Goal: Navigation & Orientation: Find specific page/section

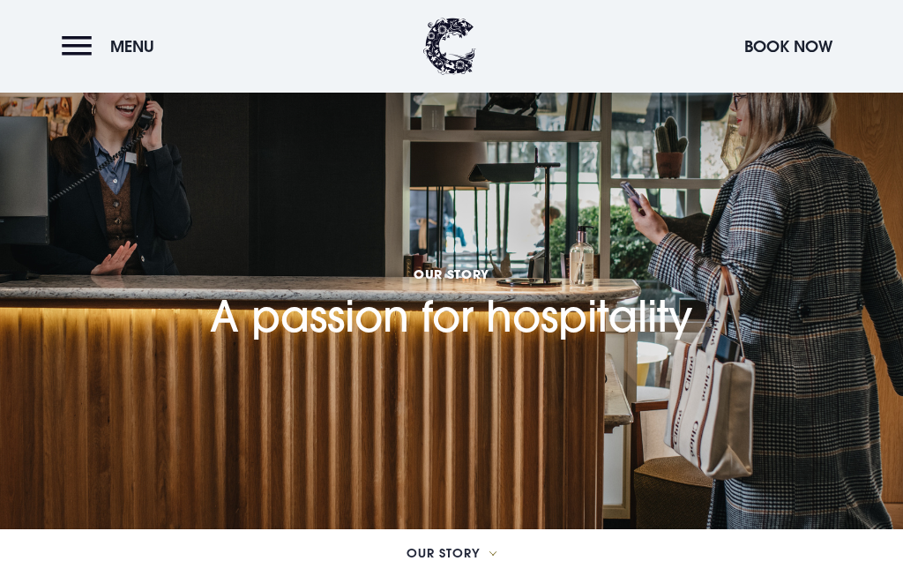
click at [84, 38] on button "Menu" at bounding box center [112, 46] width 101 height 38
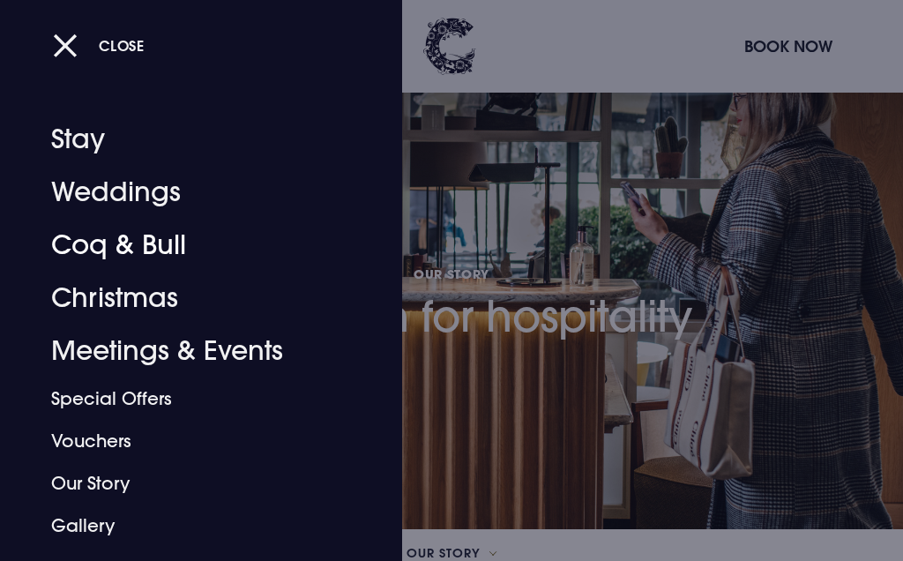
click at [113, 243] on link "Coq & Bull" at bounding box center [190, 245] width 279 height 53
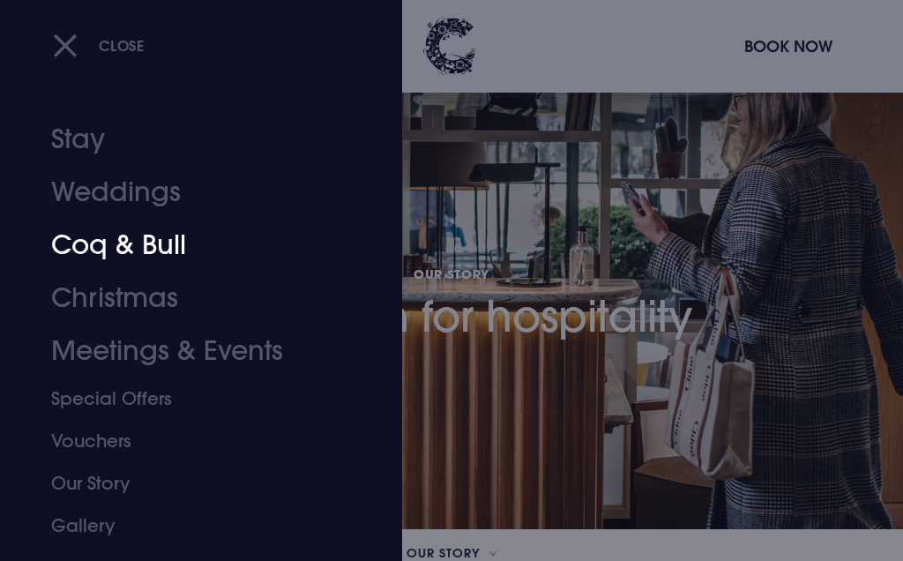
click at [134, 398] on link "Special Offers" at bounding box center [190, 399] width 279 height 42
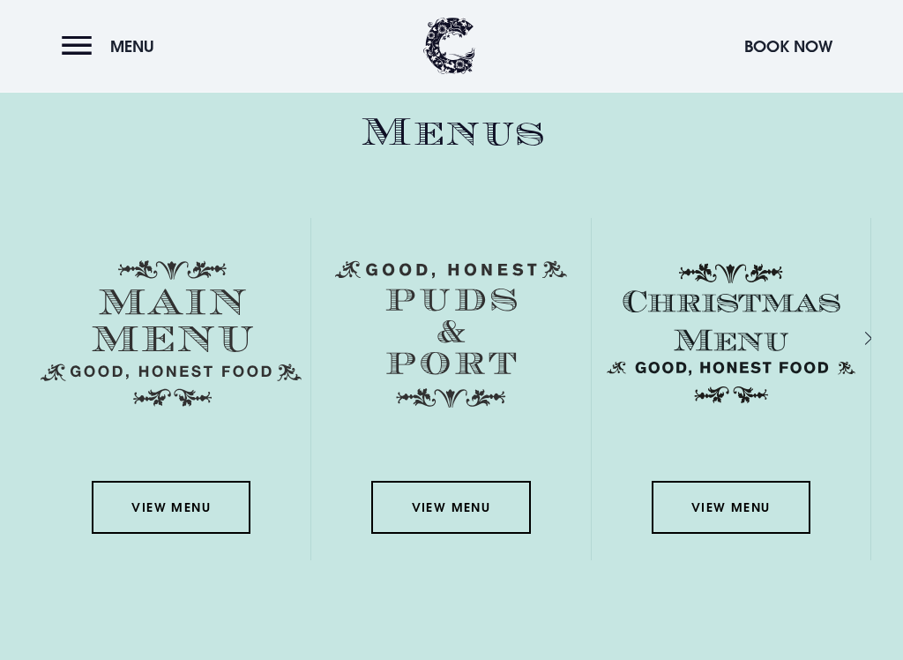
scroll to position [2436, 0]
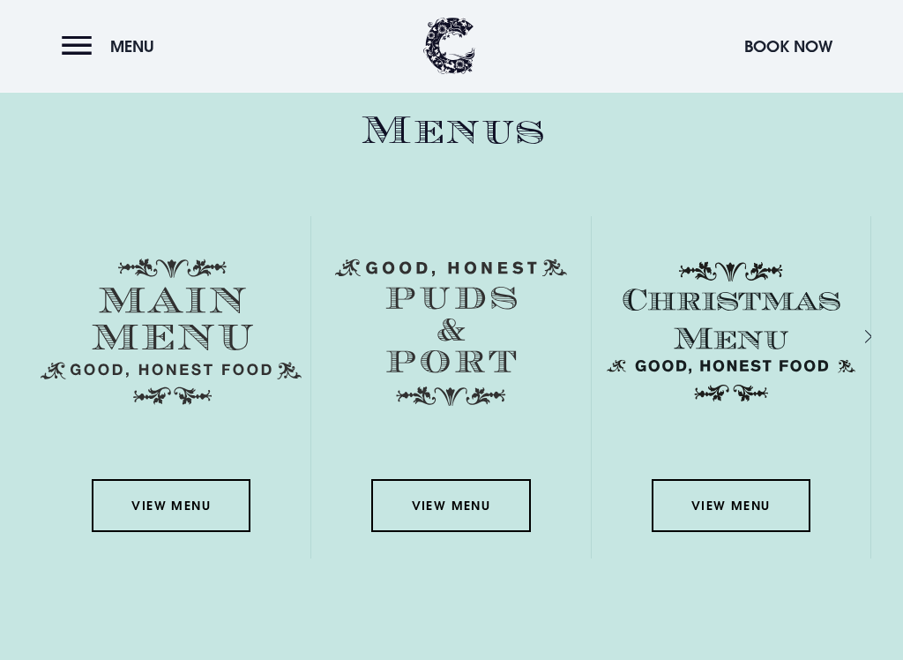
click at [452, 498] on link "View Menu" at bounding box center [450, 506] width 159 height 53
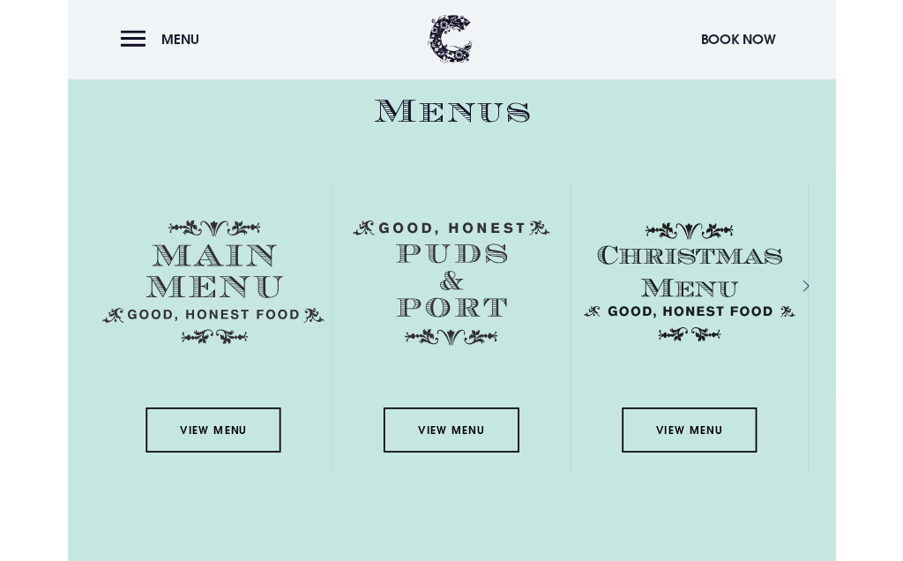
scroll to position [2487, 0]
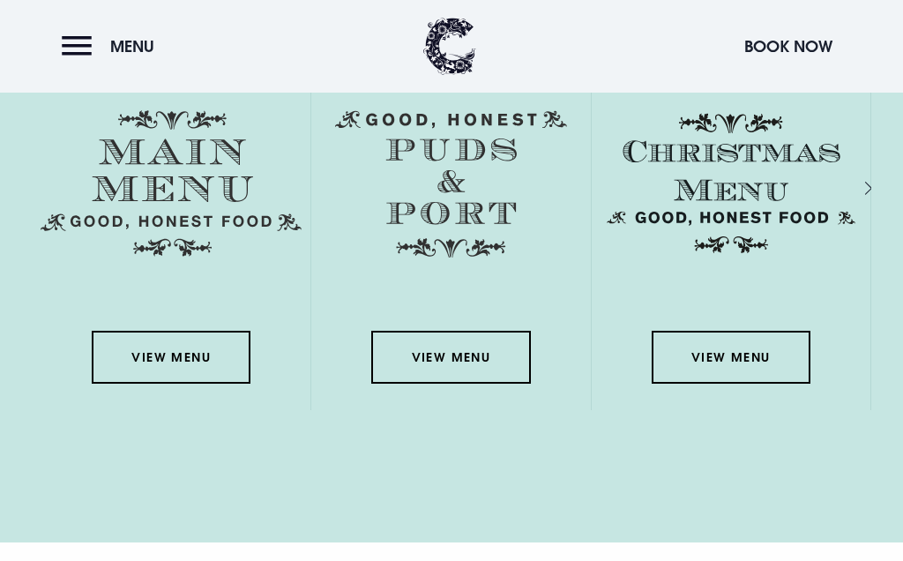
click at [168, 338] on link "View Menu" at bounding box center [171, 357] width 159 height 53
click at [735, 341] on link "View Menu" at bounding box center [731, 357] width 159 height 53
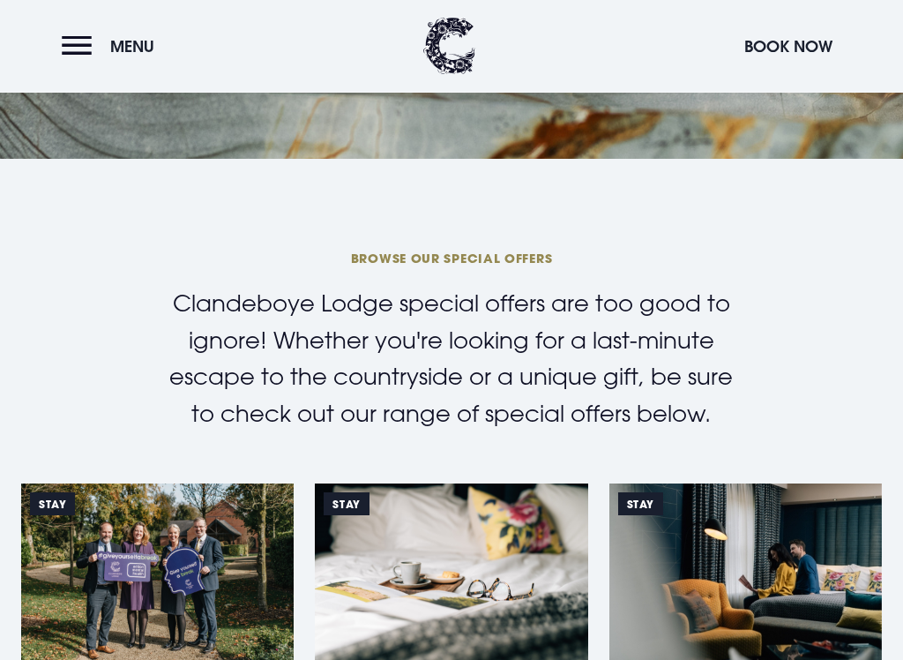
scroll to position [370, 0]
click at [829, 386] on div "Clandeboye Lodge special offers are too good to ignore! Whether you're looking …" at bounding box center [452, 384] width 882 height 198
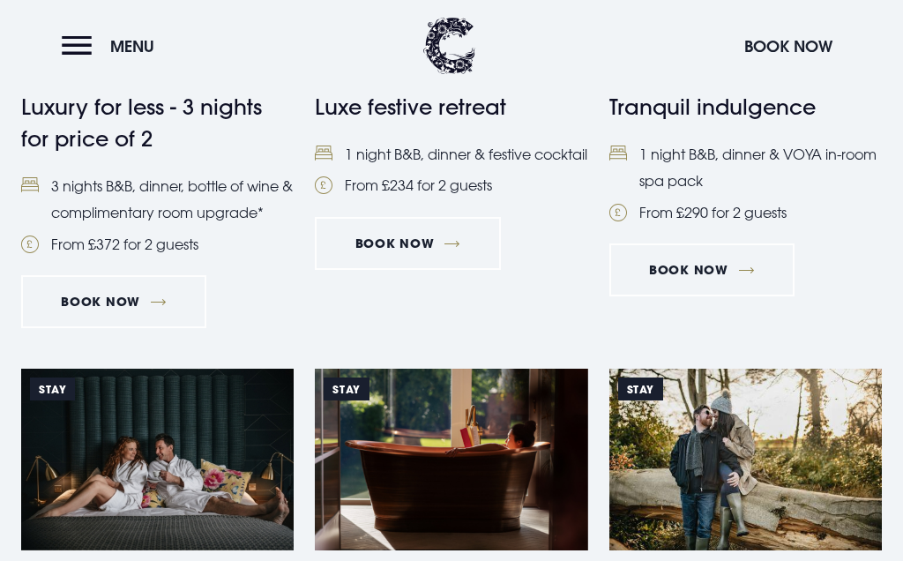
scroll to position [1382, 0]
